Goal: Find specific page/section: Find specific page/section

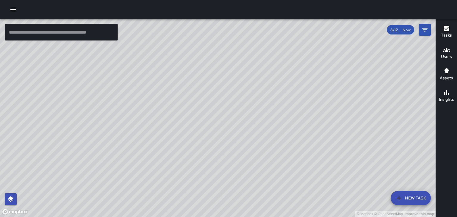
click at [221, 65] on div "© Mapbox © OpenStreetMap Improve this map" at bounding box center [217, 118] width 435 height 198
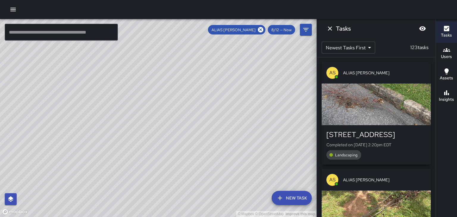
click at [259, 33] on div "ALIAS [PERSON_NAME]" at bounding box center [236, 30] width 57 height 10
click at [260, 30] on icon at bounding box center [260, 29] width 5 height 5
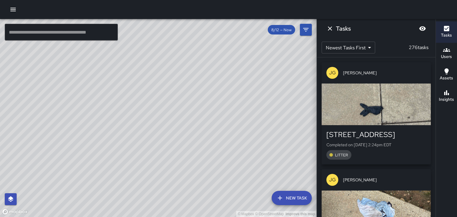
click at [225, 96] on div "© Mapbox © OpenStreetMap Improve this map" at bounding box center [158, 118] width 316 height 198
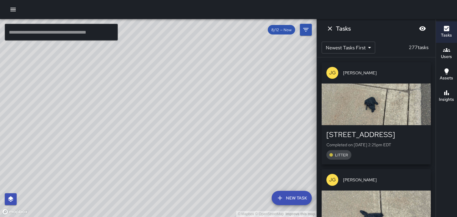
click at [178, 90] on div "© Mapbox © OpenStreetMap Improve this map" at bounding box center [158, 118] width 316 height 198
click at [231, 130] on div "© Mapbox © OpenStreetMap Improve this map" at bounding box center [158, 118] width 316 height 198
click at [260, 35] on div "[PERSON_NAME] 8/12 — Now" at bounding box center [266, 30] width 92 height 12
click at [264, 27] on div "[PERSON_NAME]" at bounding box center [243, 30] width 46 height 10
click at [263, 29] on icon at bounding box center [260, 29] width 5 height 5
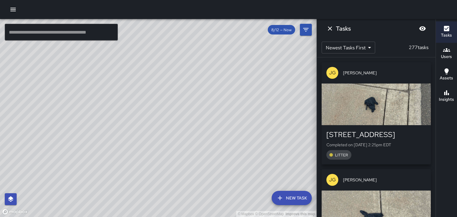
click at [244, 80] on div "© Mapbox © OpenStreetMap Improve this map" at bounding box center [158, 118] width 316 height 198
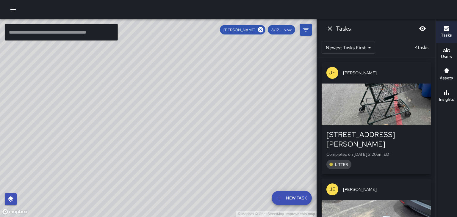
click at [324, 32] on div "Tasks" at bounding box center [376, 28] width 119 height 19
click at [330, 29] on icon "Dismiss" at bounding box center [330, 28] width 4 height 4
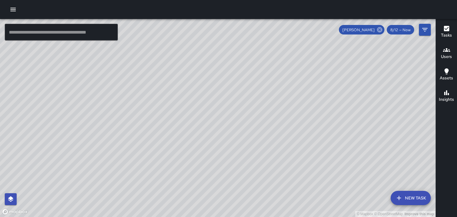
click at [378, 31] on icon at bounding box center [379, 29] width 5 height 5
click at [446, 54] on h6 "Users" at bounding box center [446, 57] width 11 height 7
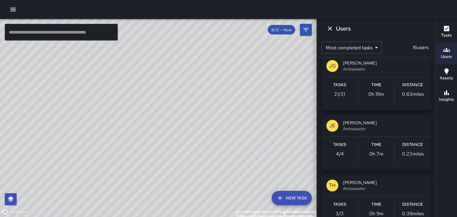
scroll to position [124, 0]
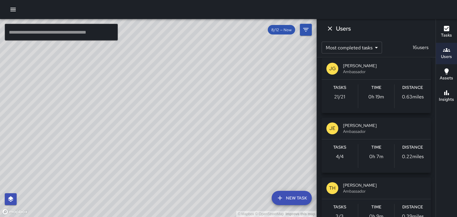
click at [445, 57] on h6 "Users" at bounding box center [446, 57] width 11 height 7
